Goal: Task Accomplishment & Management: Use online tool/utility

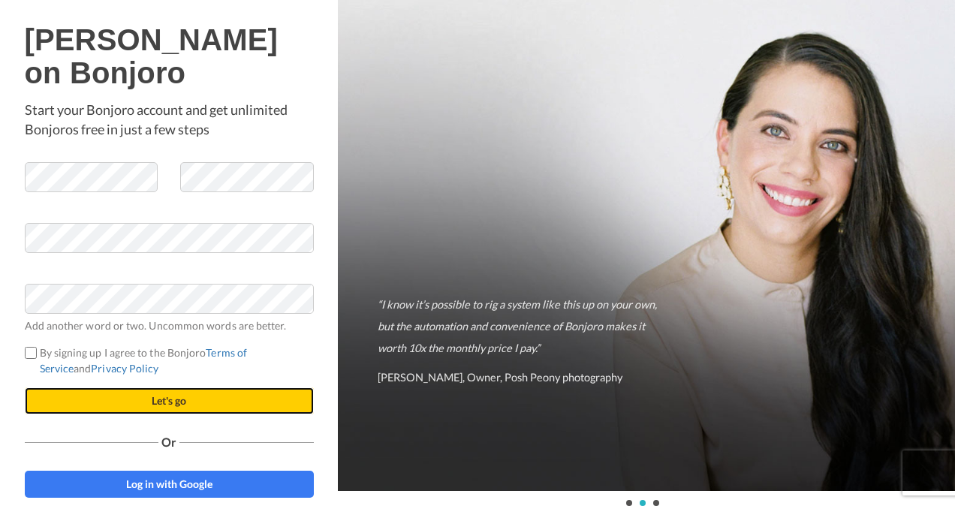
click at [128, 414] on button "Let's go" at bounding box center [169, 400] width 289 height 27
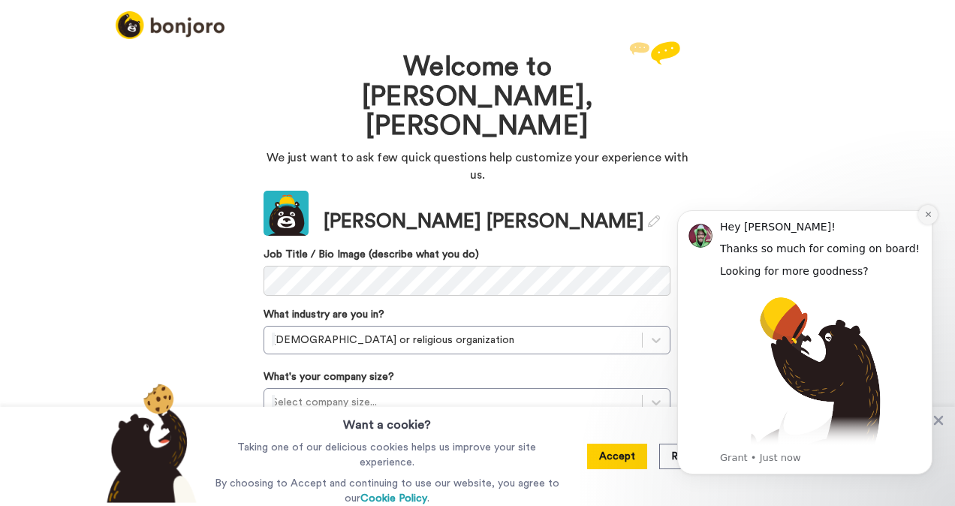
click at [928, 221] on button "Dismiss notification" at bounding box center [928, 215] width 20 height 20
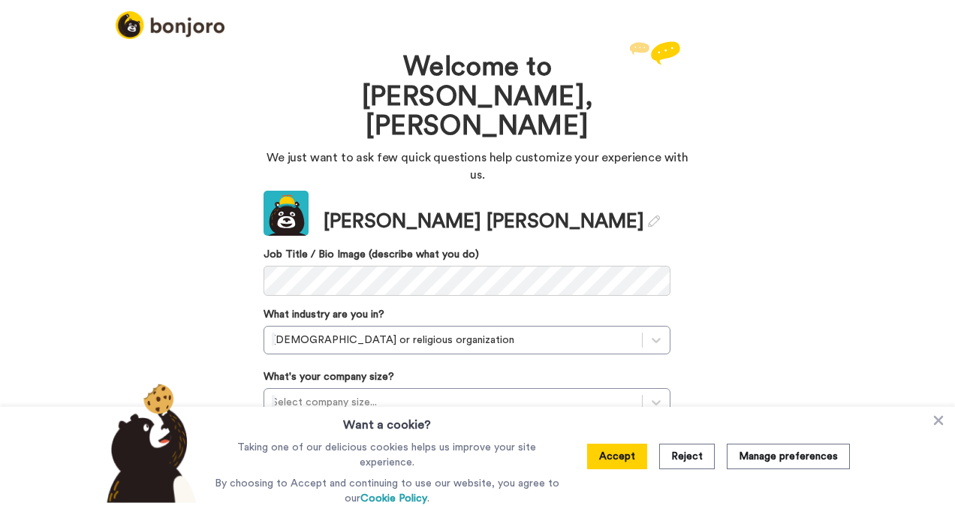
scroll to position [44, 0]
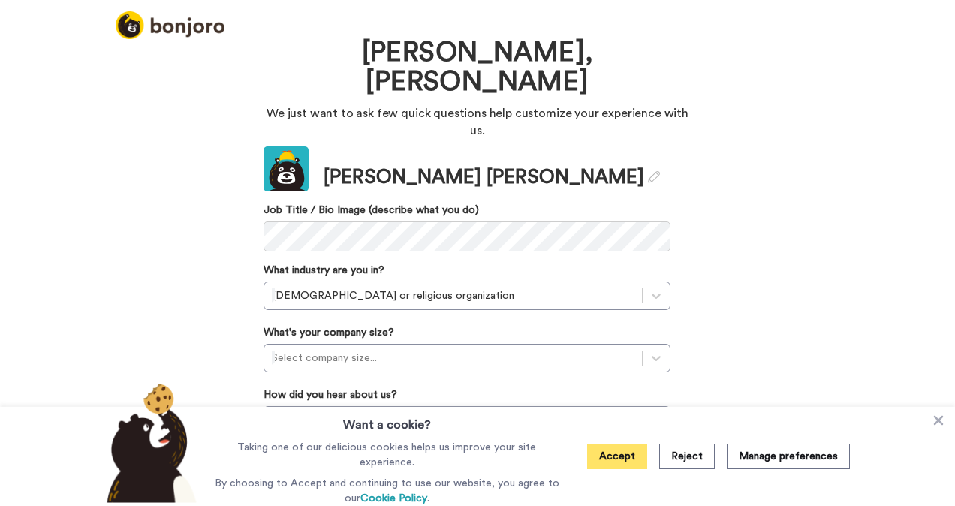
click at [633, 461] on button "Accept" at bounding box center [617, 457] width 60 height 26
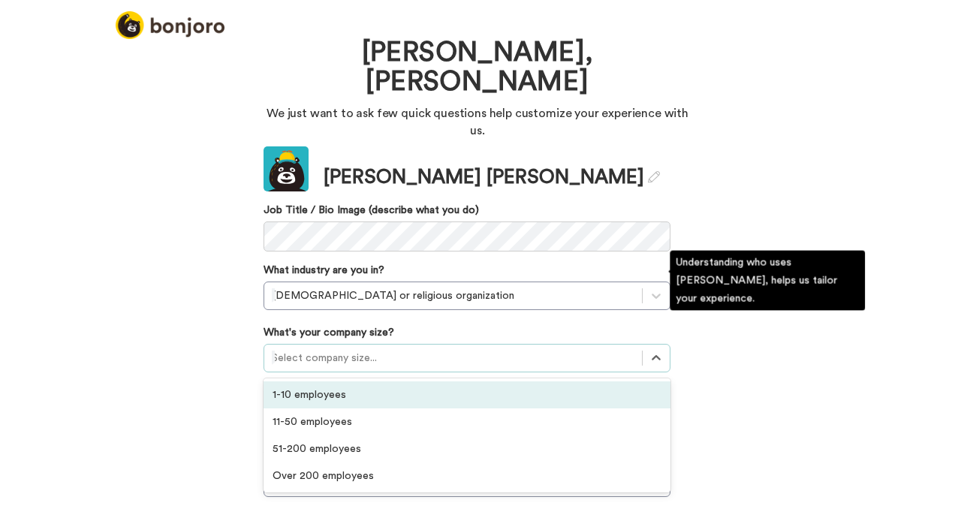
click at [578, 344] on div "Select company size..." at bounding box center [466, 358] width 407 height 29
click at [548, 381] on div "1-10 employees" at bounding box center [466, 394] width 407 height 27
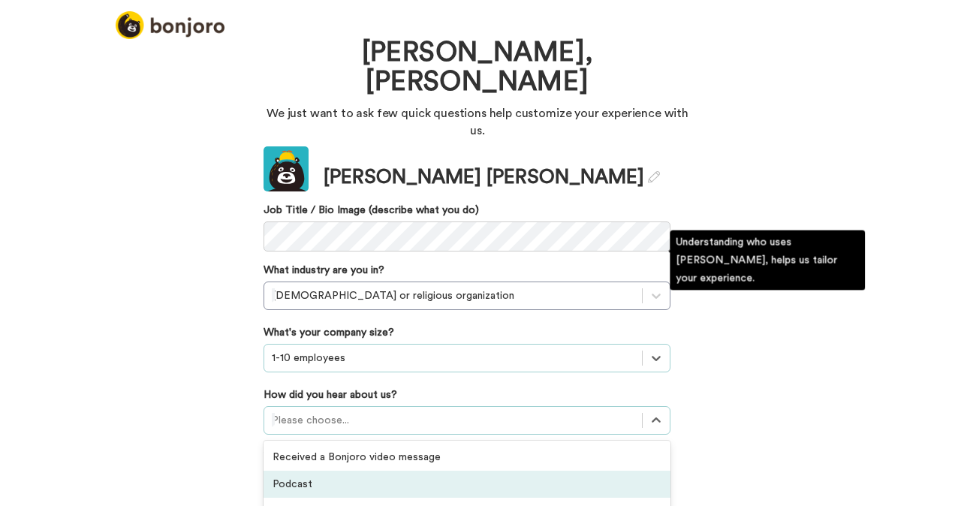
scroll to position [126, 0]
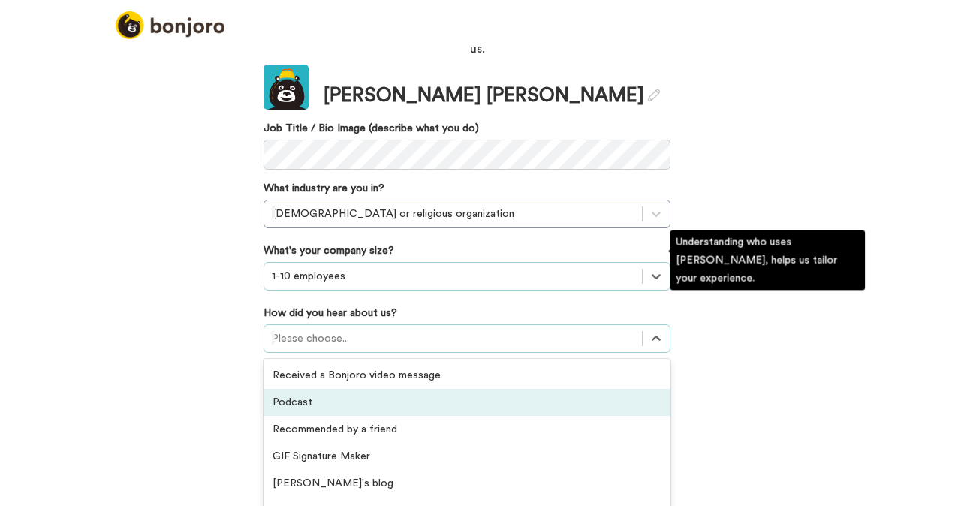
click at [486, 333] on div "option Podcast focused, 2 of 20. 20 results available. Use Up and Down to choos…" at bounding box center [466, 338] width 407 height 29
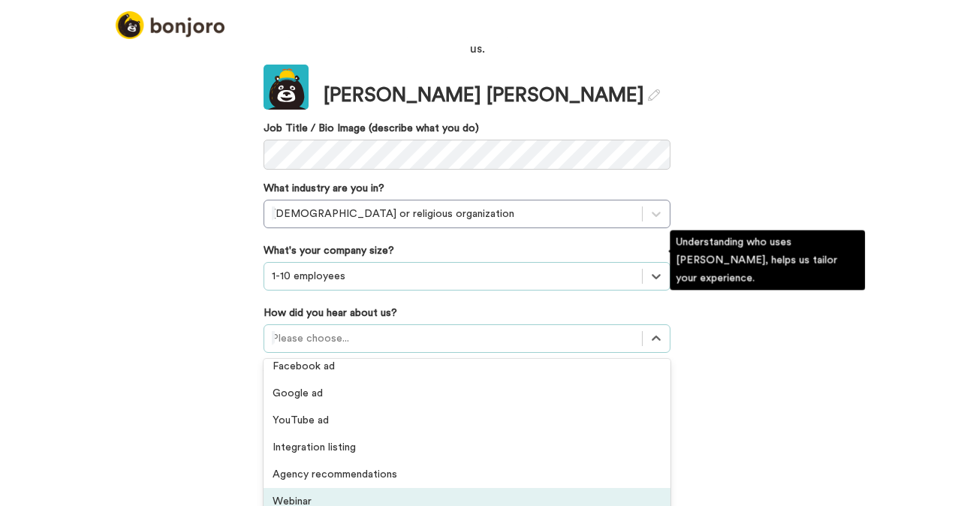
scroll to position [300, 0]
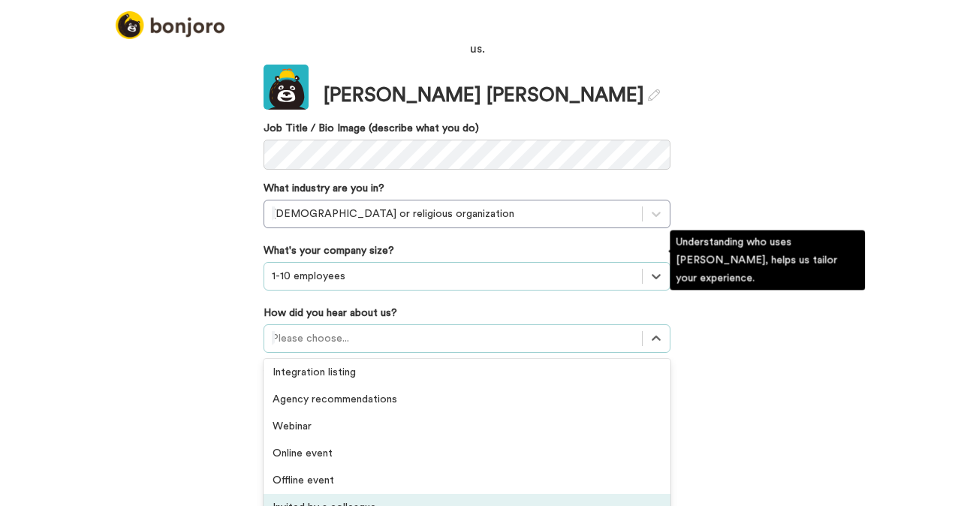
click at [433, 494] on div "Invited by a colleague" at bounding box center [466, 507] width 407 height 27
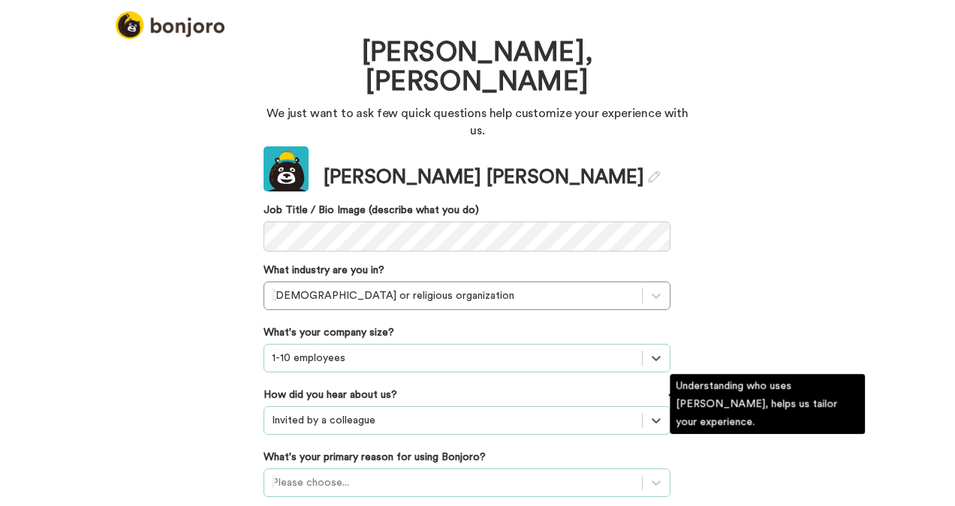
click at [447, 468] on div "Please choose..." at bounding box center [466, 482] width 407 height 29
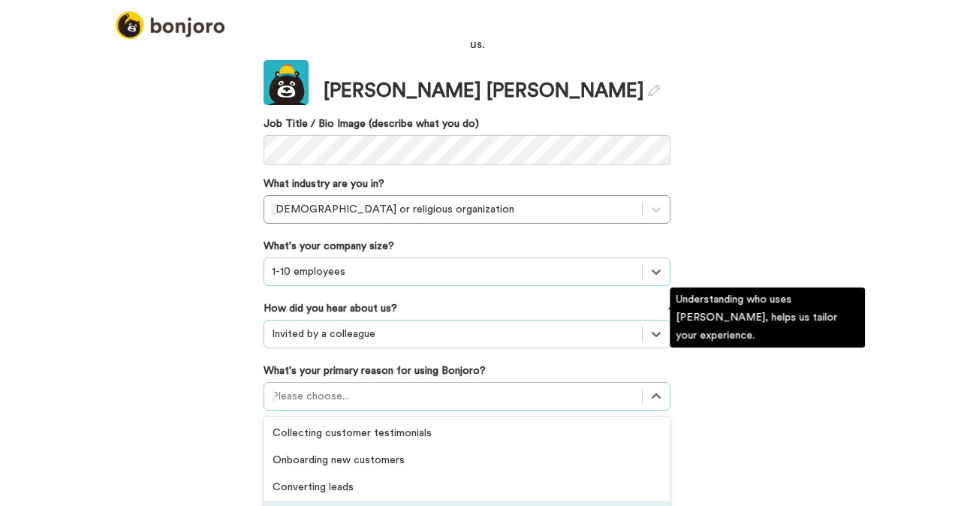
click at [449, 501] on div "Thanking customers or donors" at bounding box center [466, 514] width 407 height 27
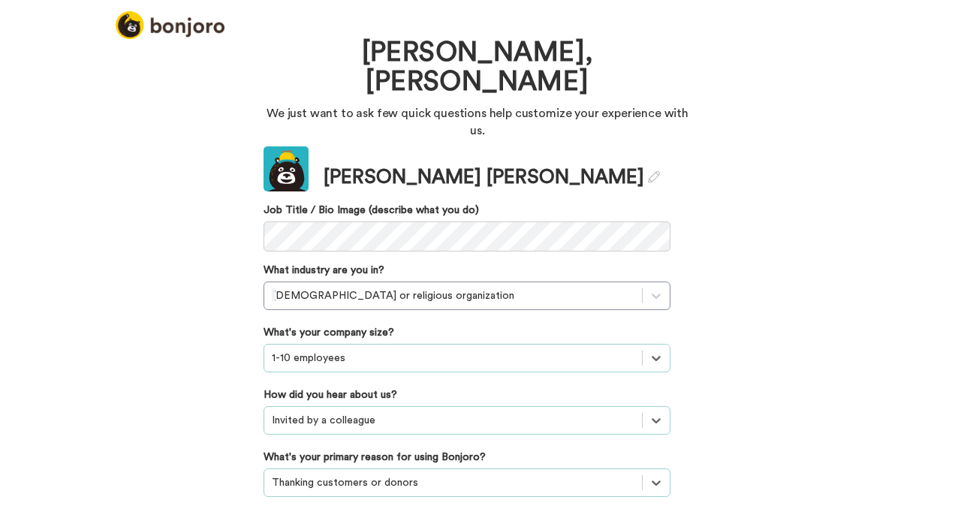
click at [867, 317] on div "Welcome to Bonjoro, Blake We just want to ask few quick questions help customiz…" at bounding box center [477, 272] width 955 height 468
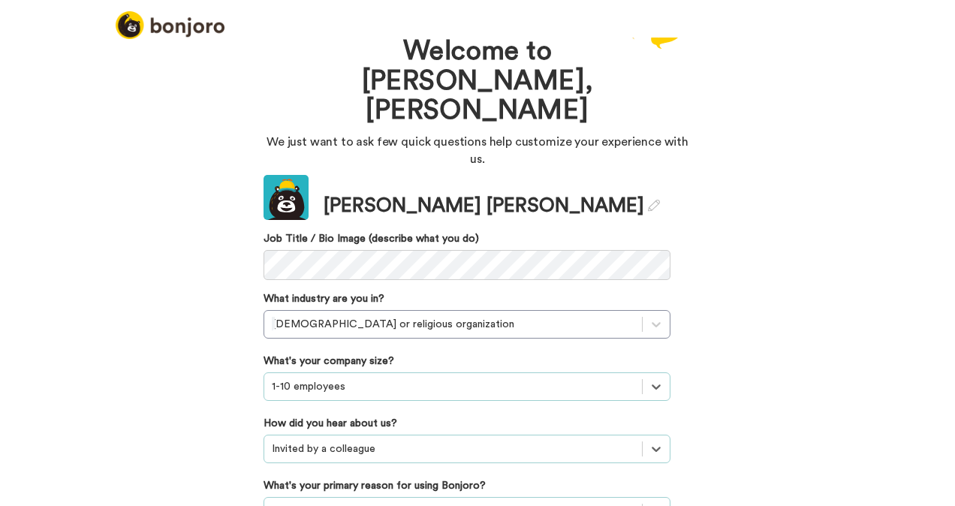
scroll to position [0, 0]
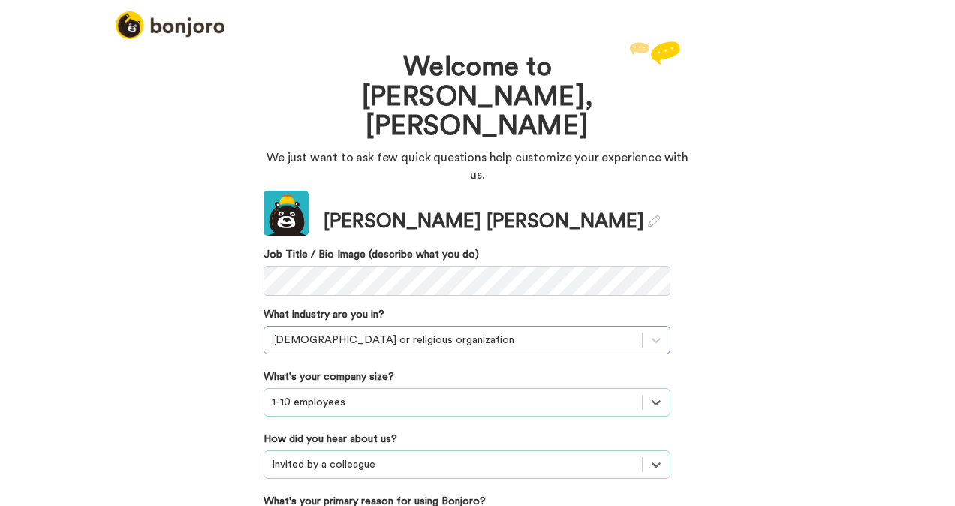
click at [700, 130] on div "Welcome to Bonjoro, Blake We just want to ask few quick questions help customiz…" at bounding box center [477, 272] width 955 height 468
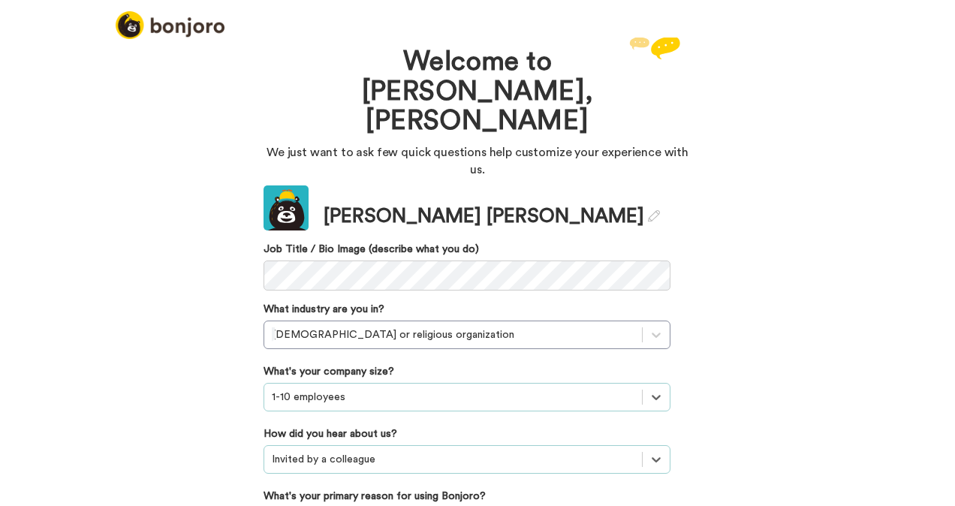
scroll to position [22, 0]
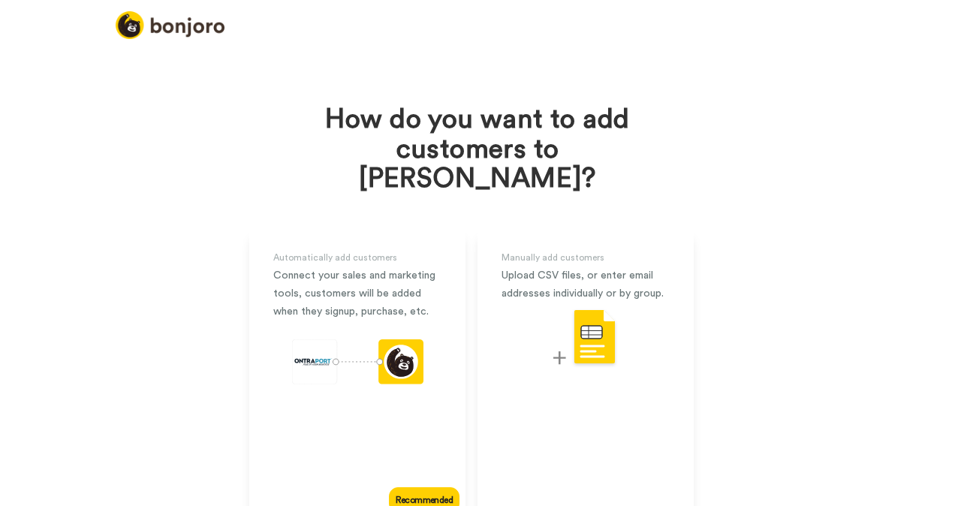
scroll to position [61, 0]
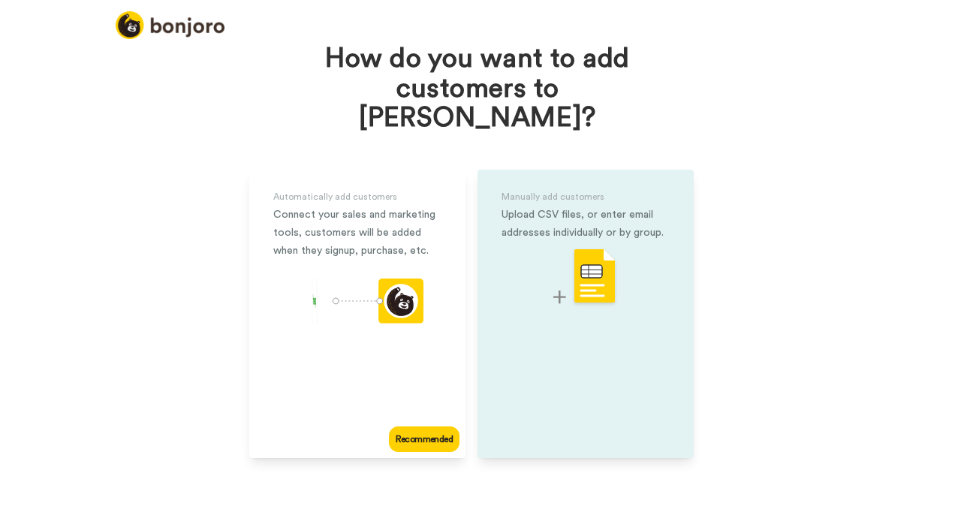
click at [651, 327] on div "Manually add customers Upload CSV files, or enter email addresses individually …" at bounding box center [585, 314] width 216 height 288
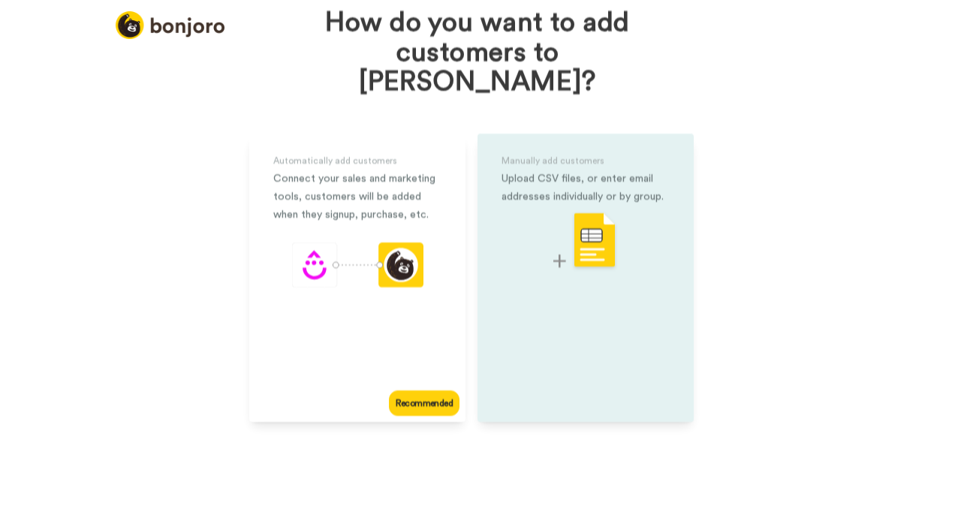
scroll to position [38, 0]
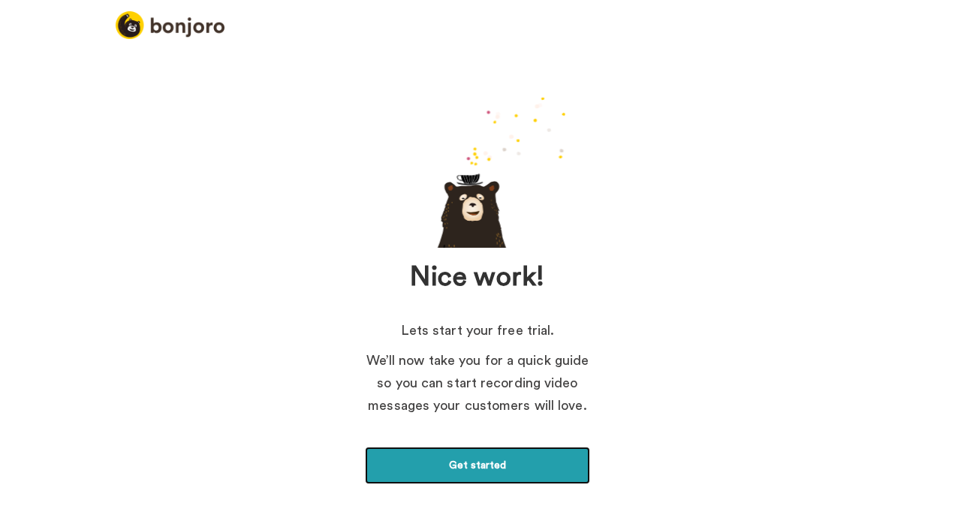
click at [534, 453] on link "Get started" at bounding box center [477, 466] width 225 height 38
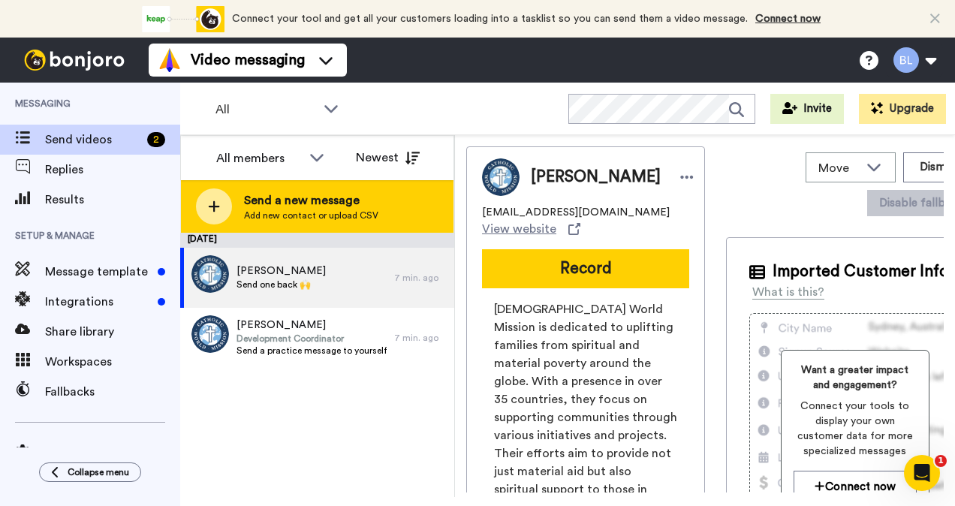
click at [303, 206] on span "Send a new message" at bounding box center [311, 200] width 134 height 18
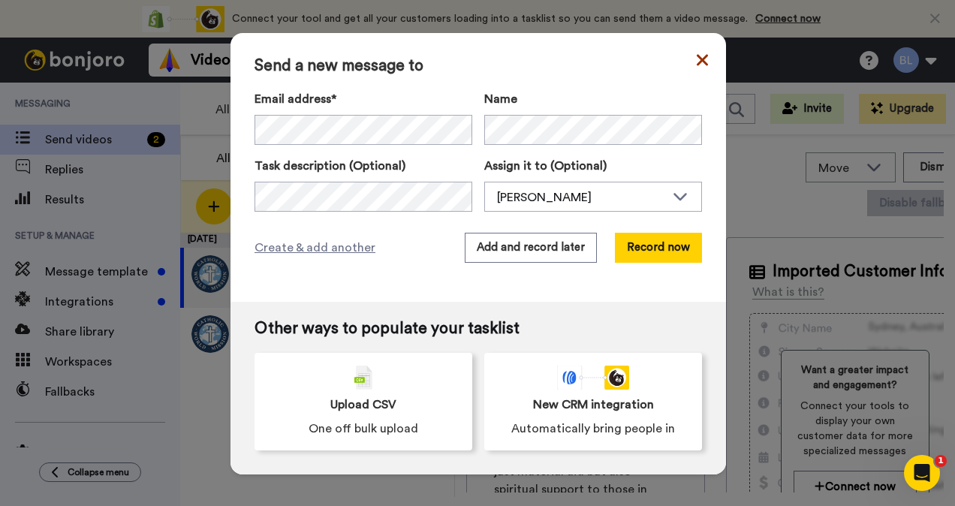
click at [697, 62] on icon at bounding box center [702, 59] width 11 height 11
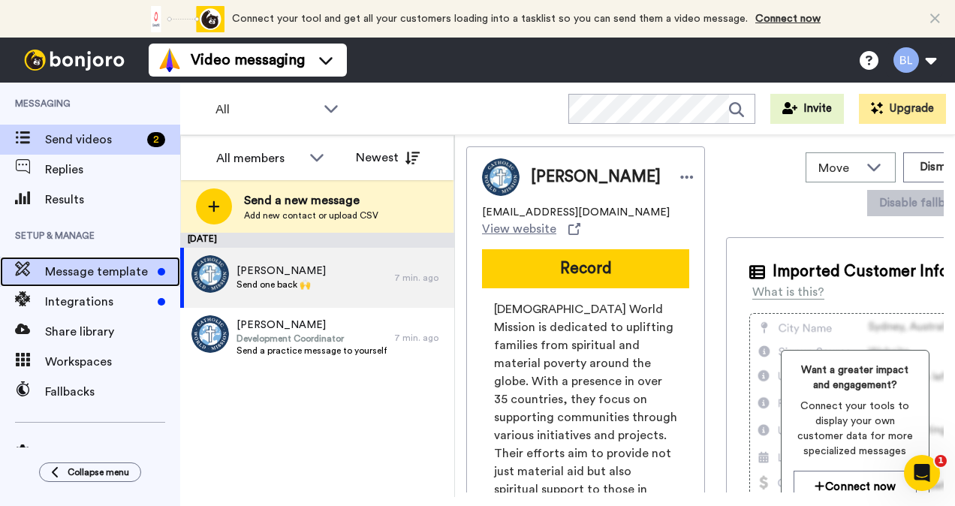
click at [129, 272] on span "Message template" at bounding box center [98, 272] width 107 height 18
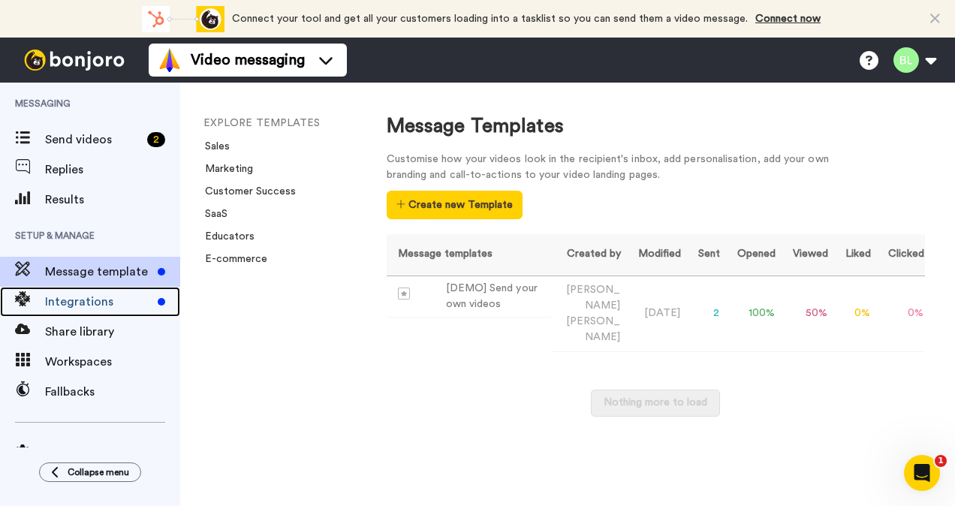
click at [124, 290] on div "Integrations" at bounding box center [90, 302] width 180 height 30
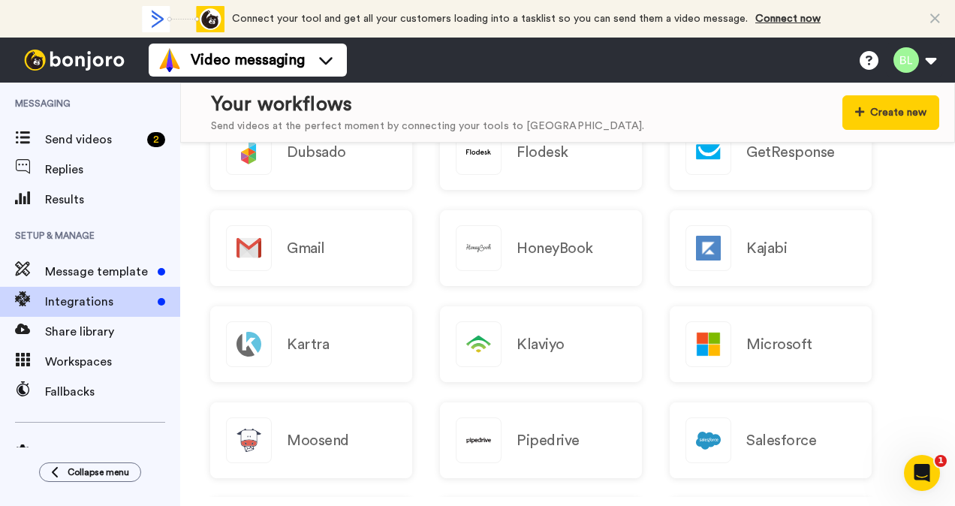
scroll to position [1351, 0]
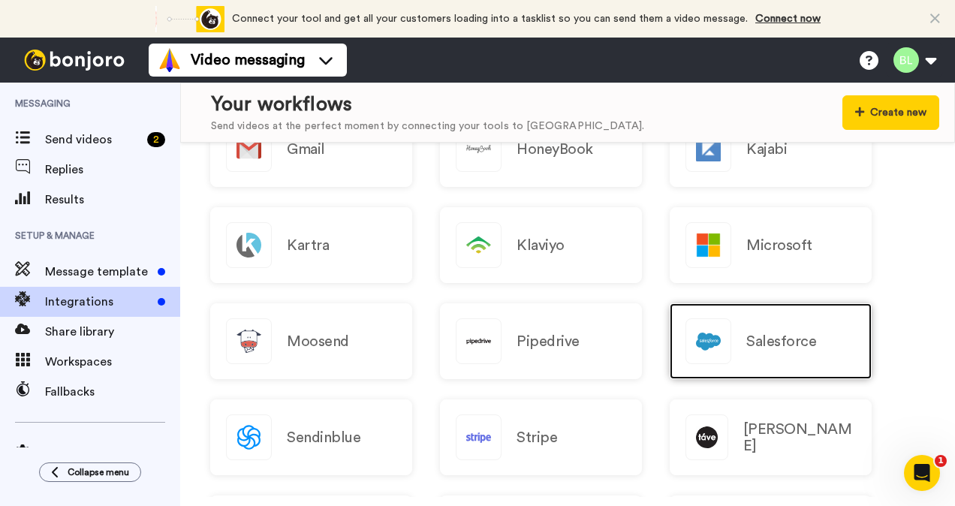
click at [732, 354] on div "Salesforce" at bounding box center [771, 341] width 202 height 76
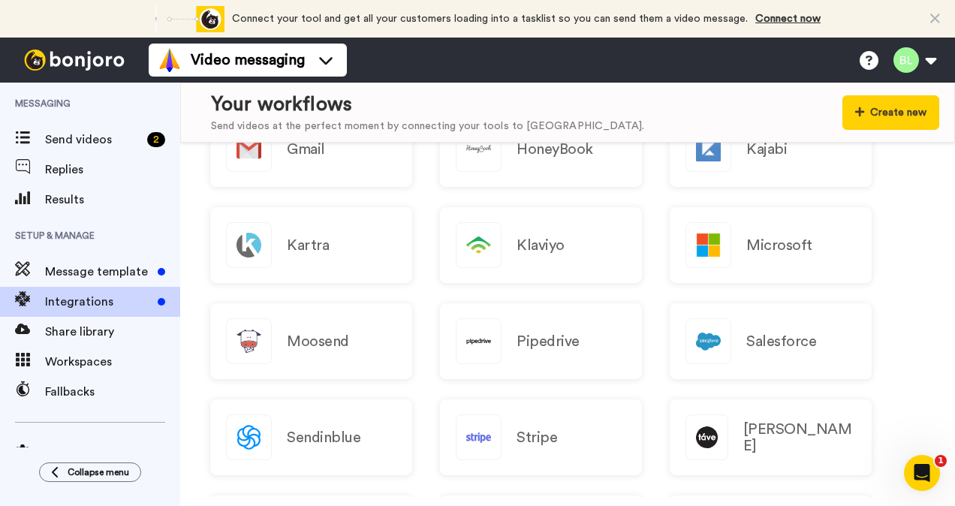
click at [892, 281] on div "Connect to + 1000 more apps with Zapier Agile CRM AWeber Calendly Close.com Con…" at bounding box center [567, 255] width 715 height 865
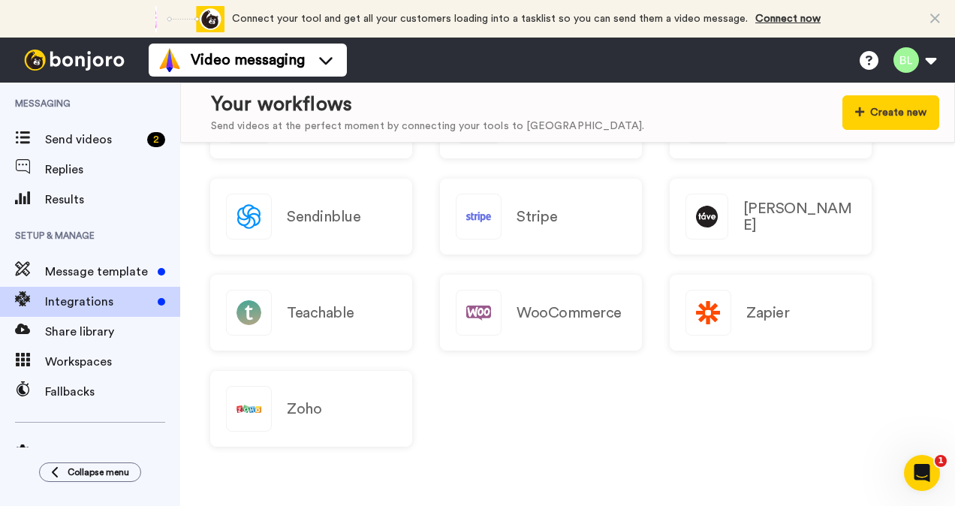
scroll to position [1497, 0]
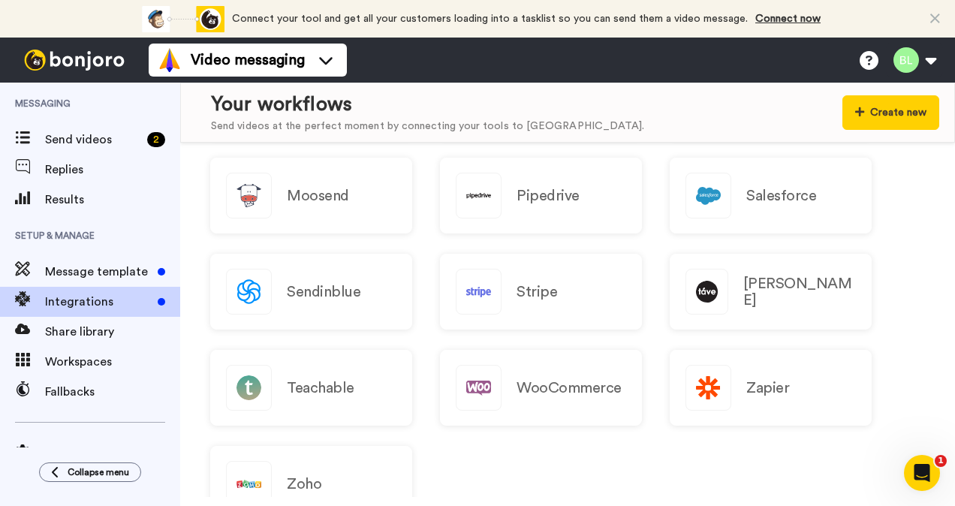
click at [542, 241] on div "Connect to + 1000 more apps with Zapier Agile CRM AWeber Calendly Close.com Con…" at bounding box center [567, 109] width 715 height 865
click at [537, 245] on div "Connect to + 1000 more apps with Zapier Agile CRM AWeber Calendly Close.com Con…" at bounding box center [567, 109] width 715 height 865
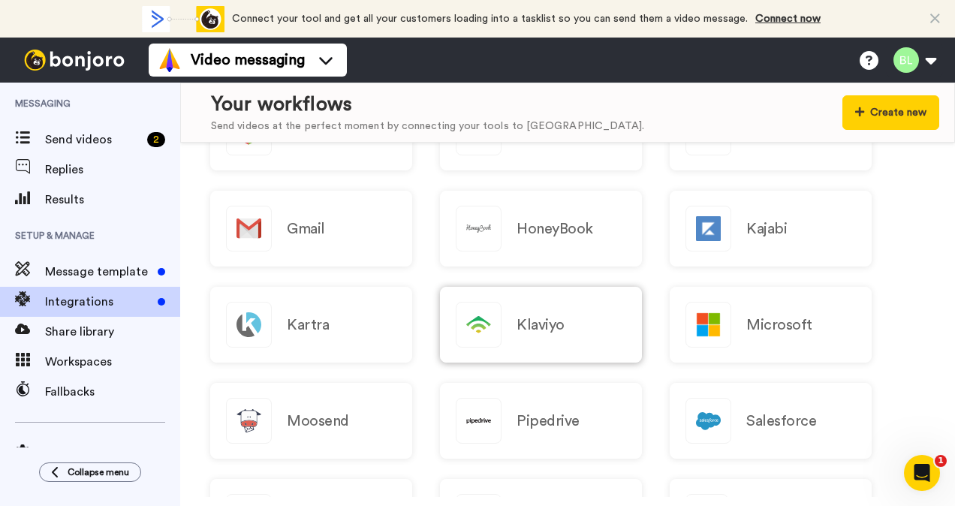
scroll to position [1197, 0]
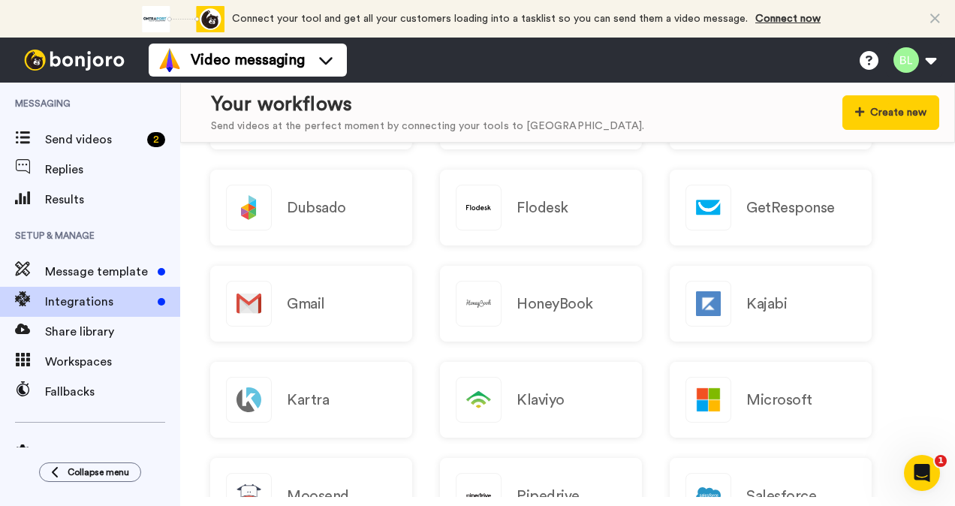
click at [552, 254] on div "Connect to + 1000 more apps with Zapier Agile CRM AWeber Calendly Close.com Con…" at bounding box center [567, 409] width 715 height 865
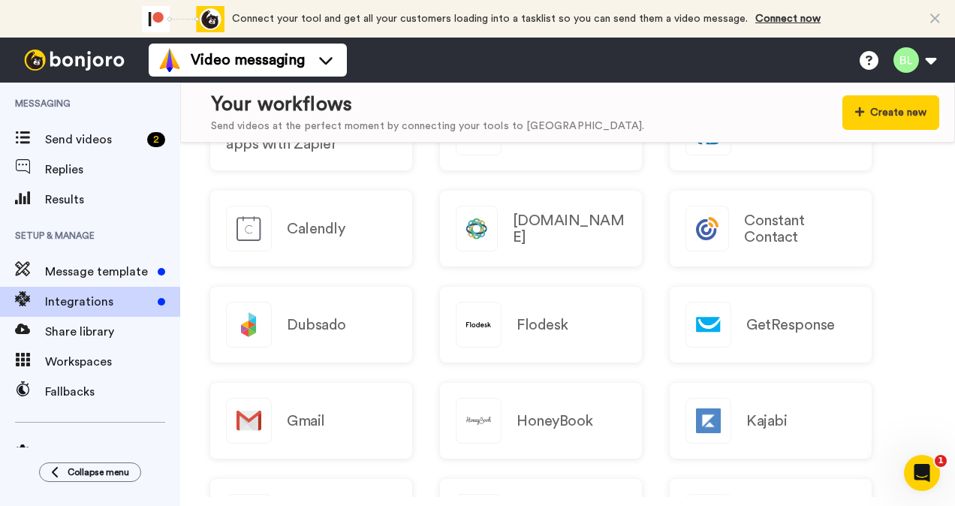
scroll to position [1046, 0]
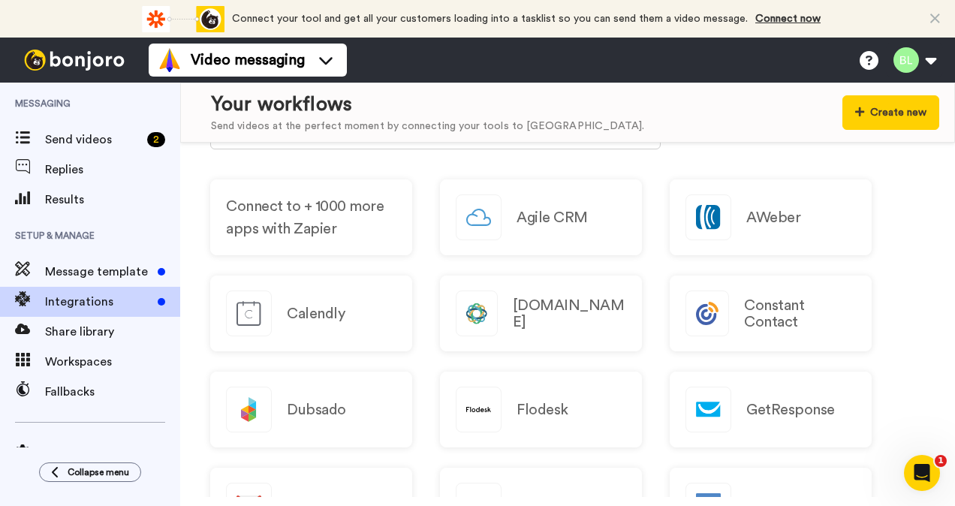
scroll to position [971, 0]
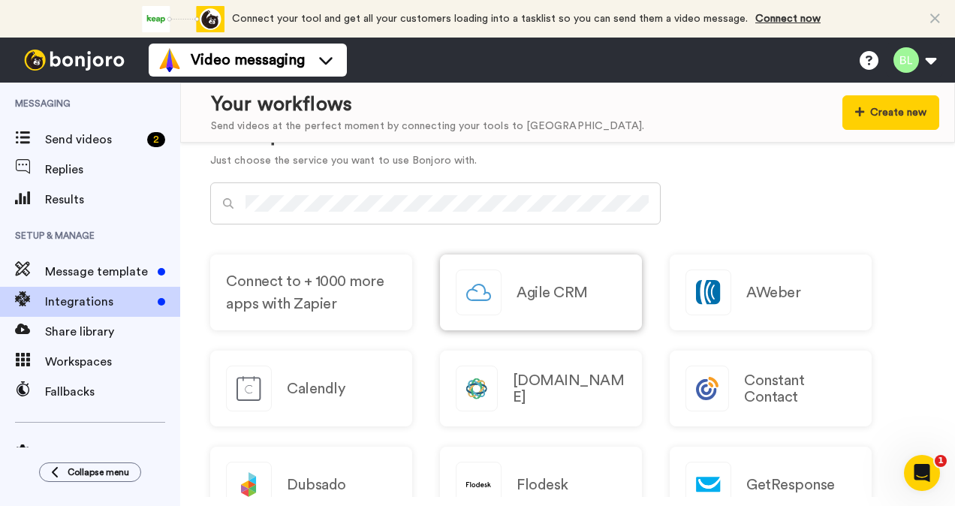
scroll to position [896, 0]
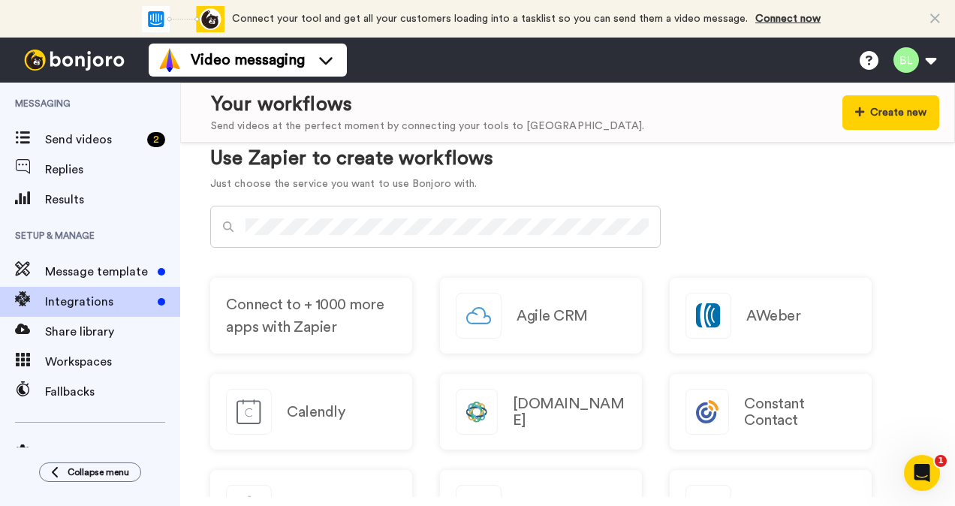
click at [534, 269] on div "Create new Integrate Just choose the service you want to use Bonjoro with. Acti…" at bounding box center [567, 320] width 775 height 354
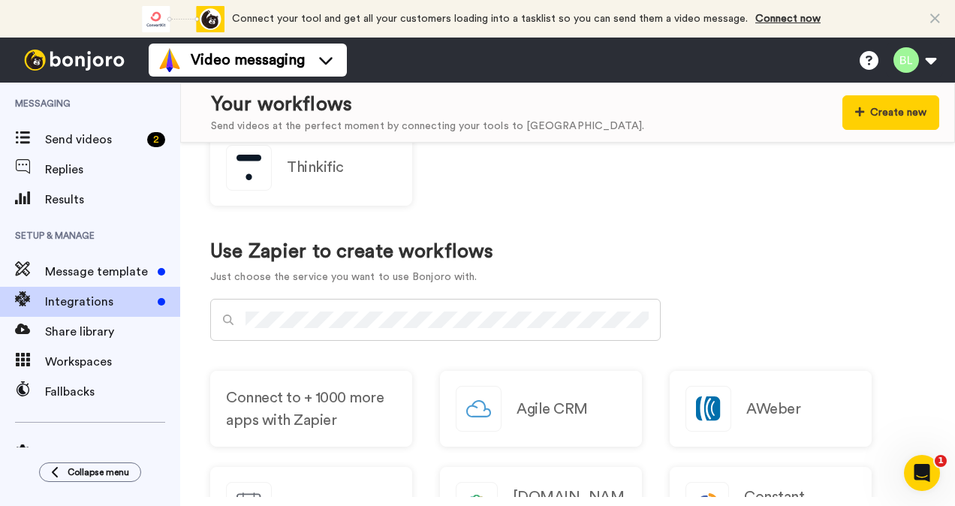
scroll to position [901, 0]
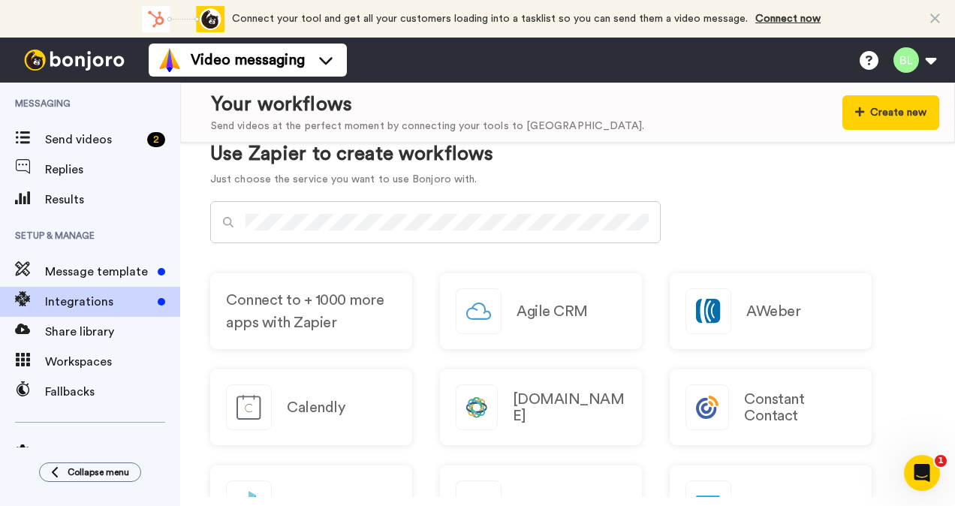
click at [666, 158] on div "Use Zapier to create workflows Just choose the service you want to use Bonjoro …" at bounding box center [567, 165] width 715 height 74
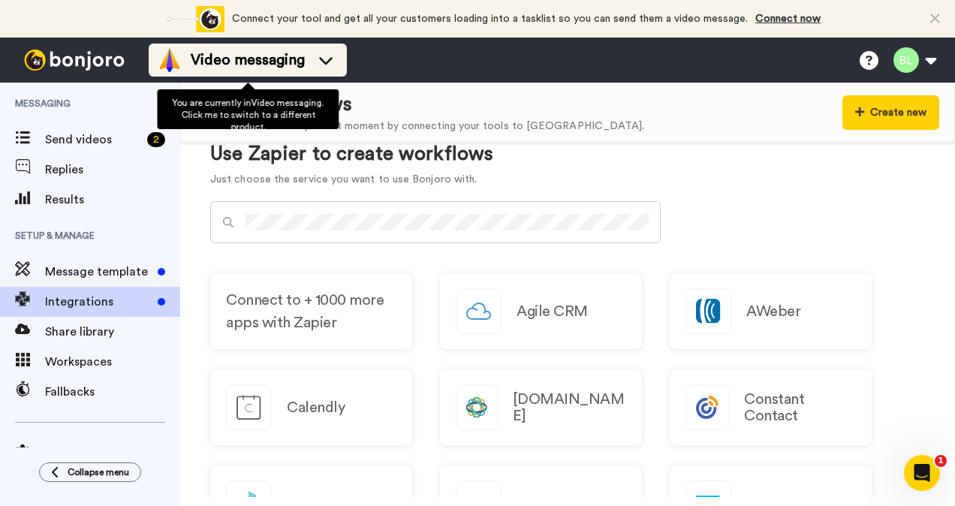
click at [327, 56] on icon at bounding box center [326, 60] width 24 height 15
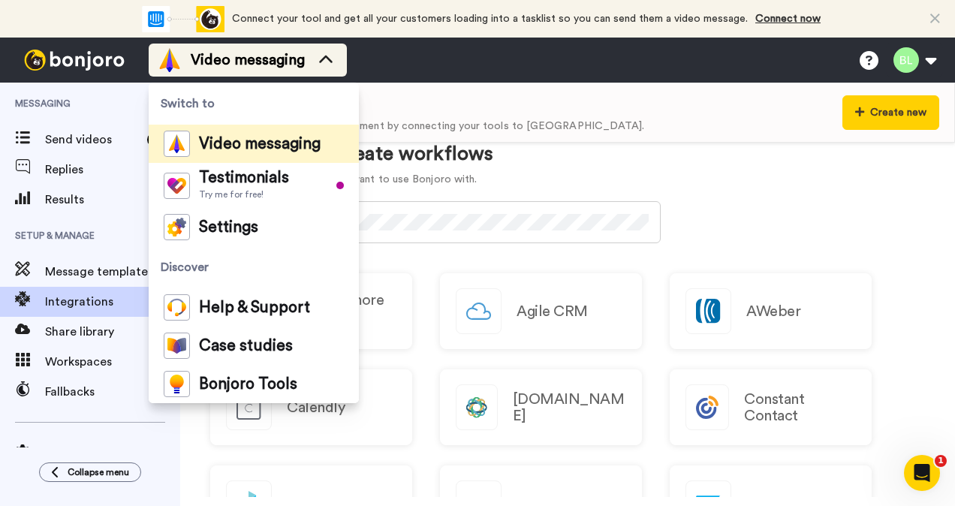
click at [327, 56] on icon at bounding box center [326, 60] width 24 height 15
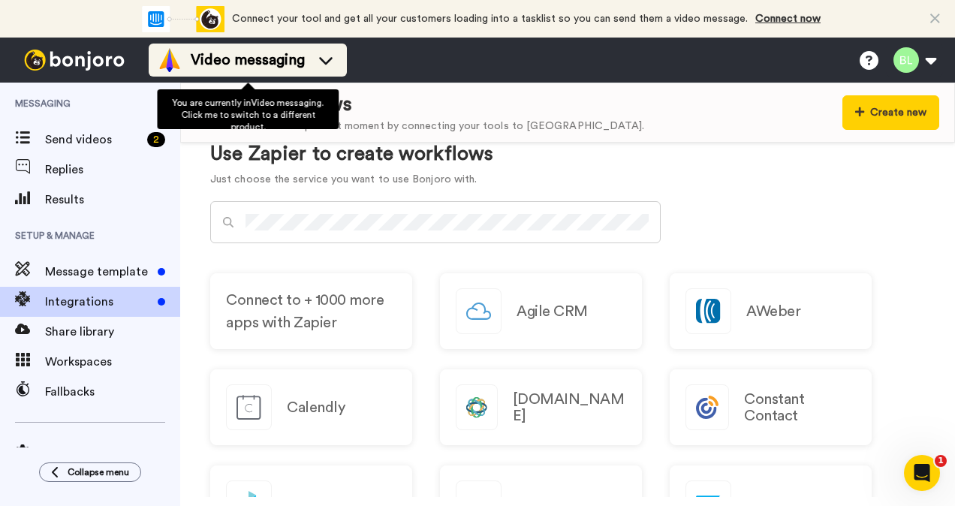
click at [327, 56] on icon at bounding box center [326, 60] width 24 height 15
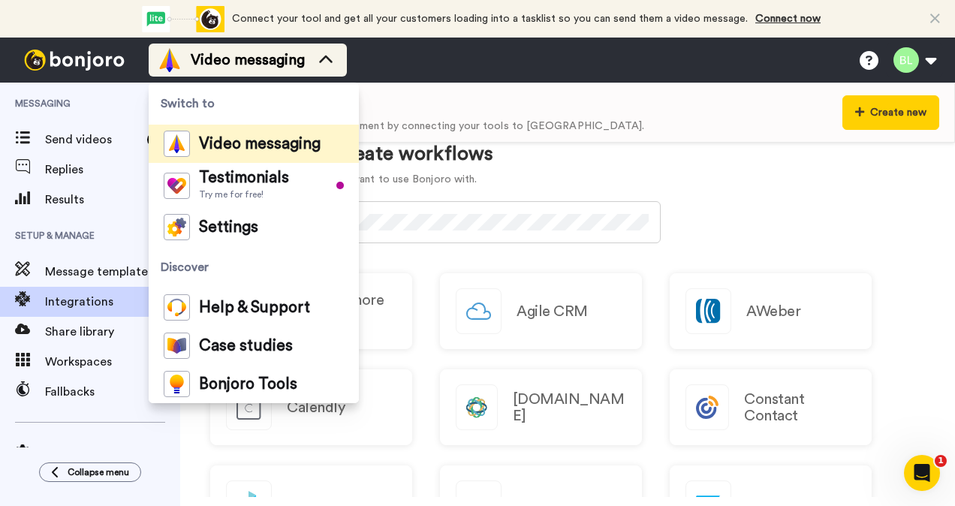
click at [327, 56] on icon at bounding box center [326, 60] width 24 height 15
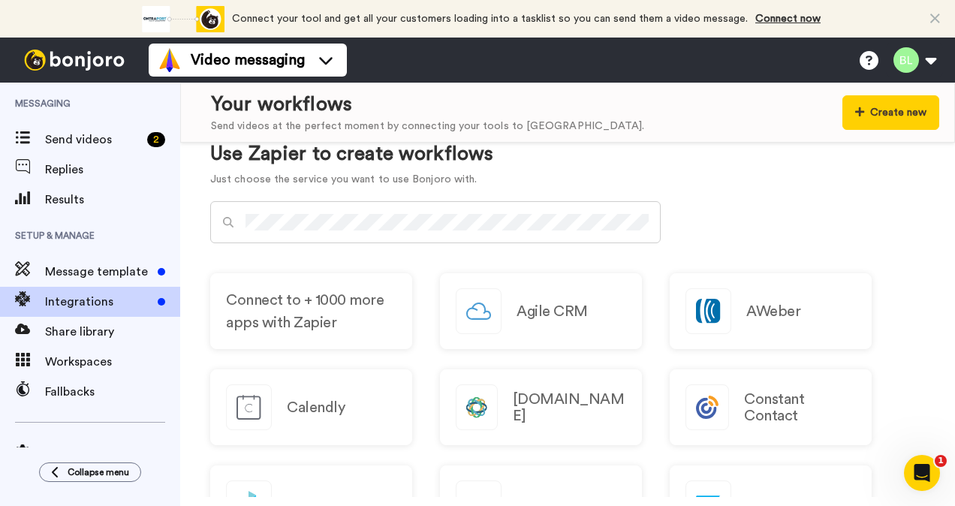
click at [447, 96] on div "Your workflows" at bounding box center [427, 105] width 433 height 28
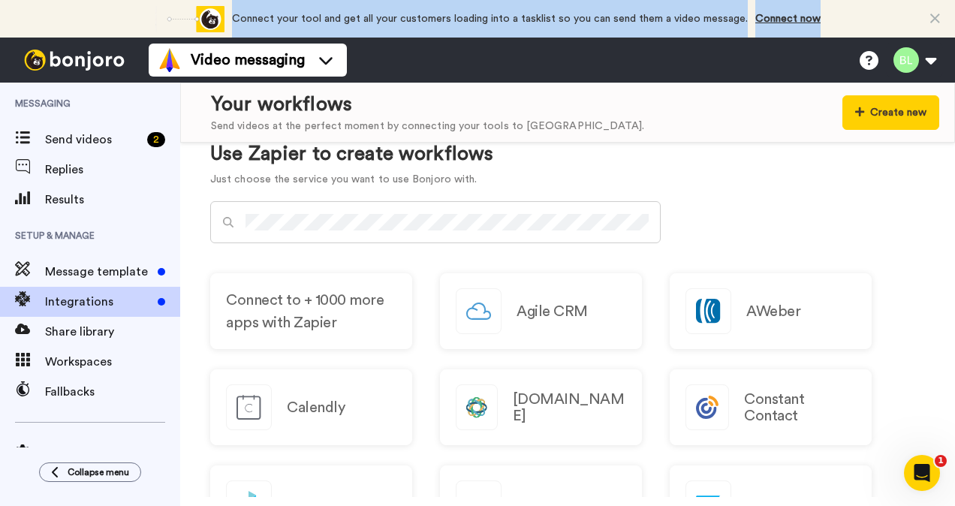
click at [928, 17] on div "Connect your tool now! Connect your tool and get all your customers loading int…" at bounding box center [477, 19] width 955 height 38
click at [912, 26] on div "Connect your tool now! Connect your tool and get all your customers loading int…" at bounding box center [477, 19] width 955 height 38
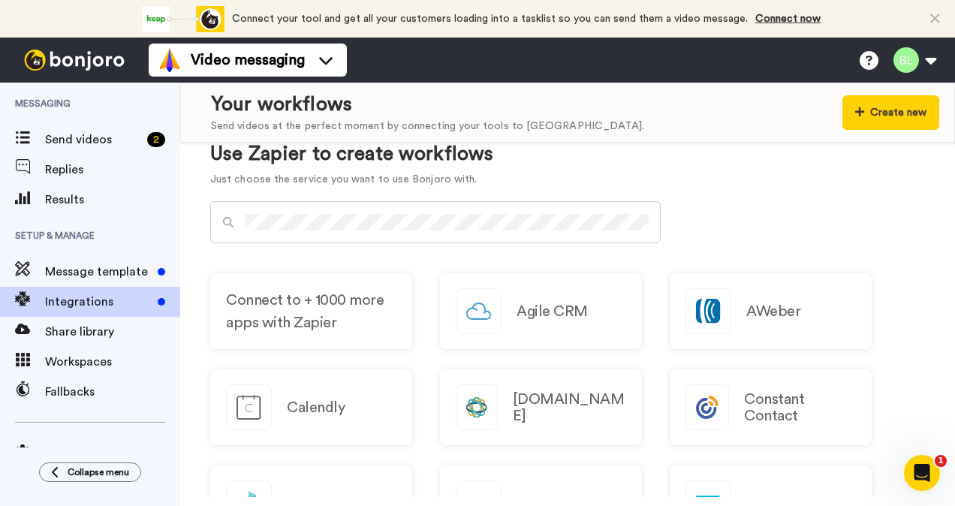
click at [929, 23] on div "Connect your tool now! Connect your tool and get all your customers loading int…" at bounding box center [477, 19] width 955 height 38
click at [938, 18] on icon at bounding box center [935, 18] width 10 height 15
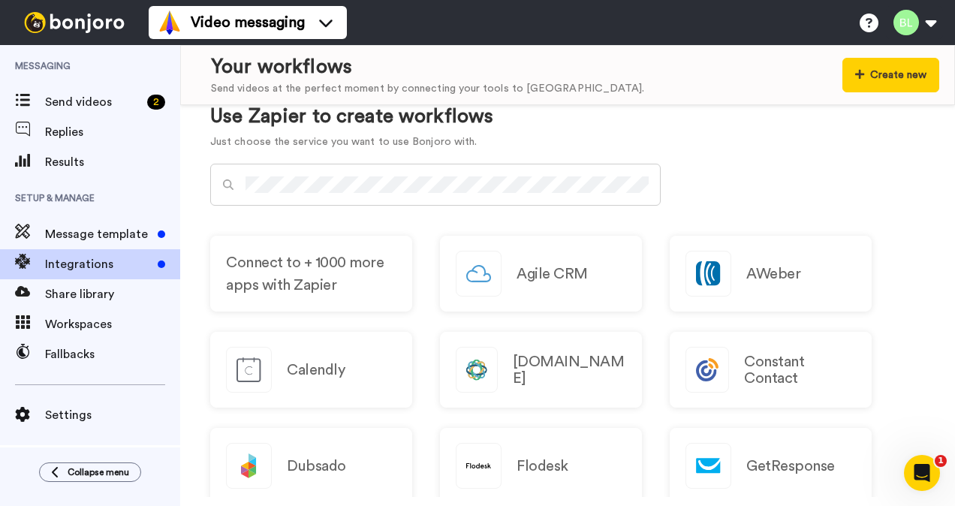
click at [790, 132] on div "Use Zapier to create workflows Just choose the service you want to use Bonjoro …" at bounding box center [567, 128] width 715 height 74
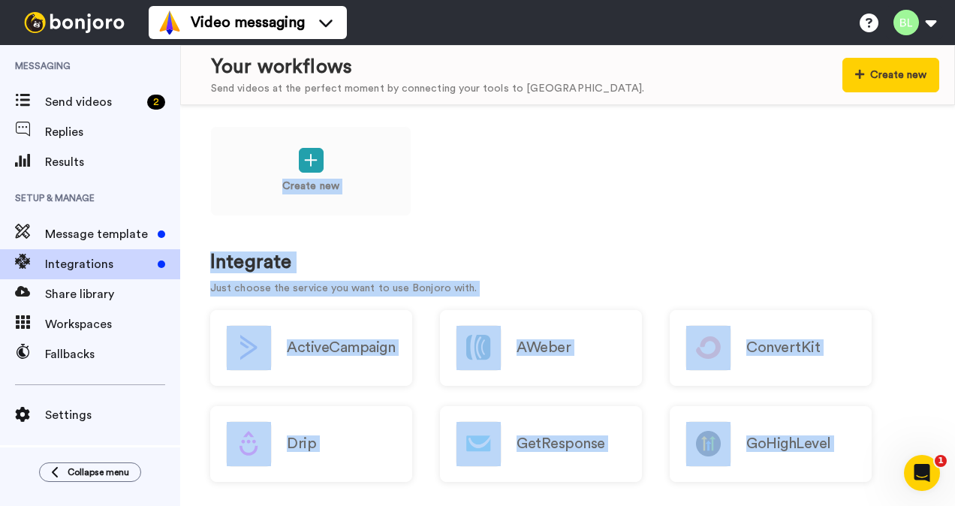
scroll to position [0, 0]
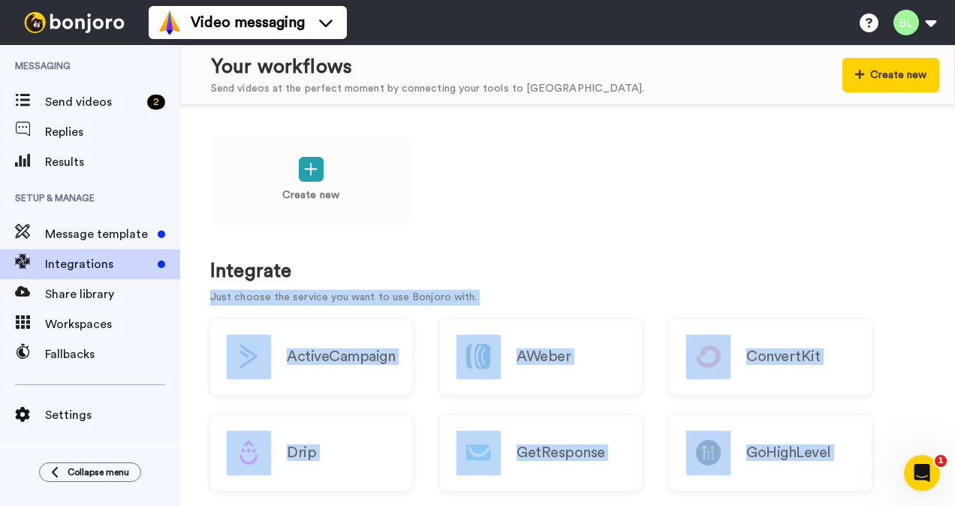
drag, startPoint x: 549, startPoint y: 444, endPoint x: 348, endPoint y: 276, distance: 262.3
click at [348, 276] on div "Create new Integrate Just choose the service you want to use Bonjoro with. Acti…" at bounding box center [567, 301] width 775 height 392
click at [348, 276] on h1 "Integrate" at bounding box center [567, 271] width 715 height 22
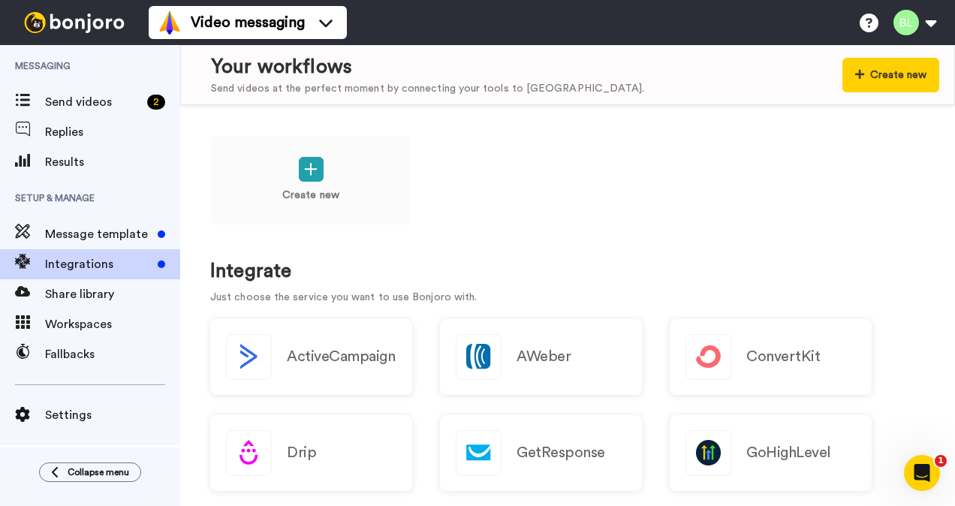
click at [687, 164] on div "Create new" at bounding box center [567, 190] width 715 height 110
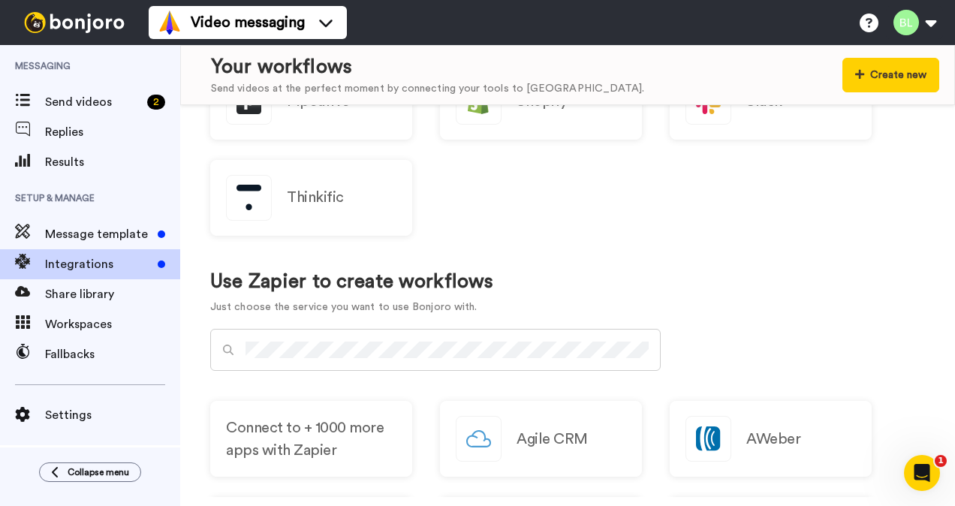
scroll to position [751, 0]
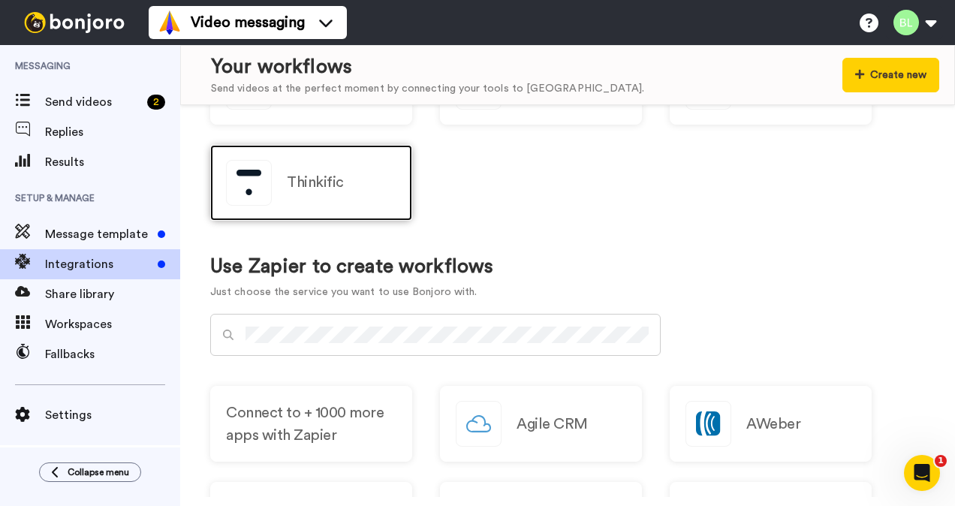
click at [331, 202] on div "Thinkific" at bounding box center [311, 183] width 202 height 76
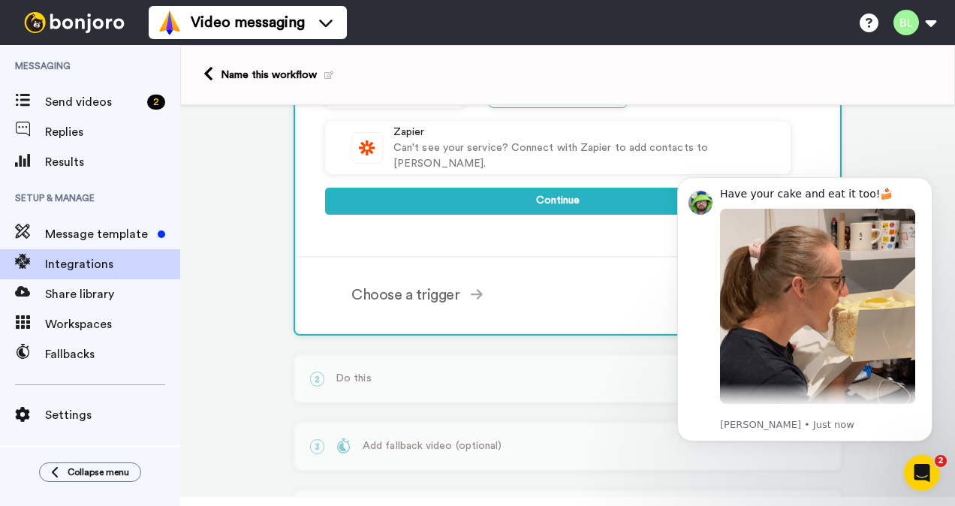
scroll to position [601, 0]
